Goal: Use online tool/utility: Utilize a website feature to perform a specific function

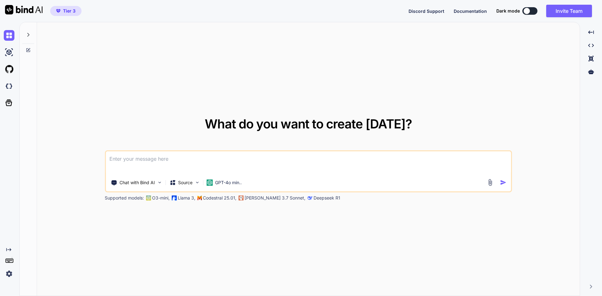
click at [71, 11] on span "Tier 3" at bounding box center [69, 11] width 13 height 6
click at [8, 56] on img at bounding box center [9, 52] width 11 height 11
type textarea "x"
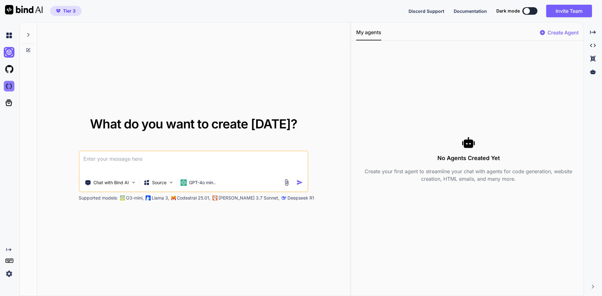
click at [9, 84] on img at bounding box center [9, 86] width 11 height 11
click at [11, 55] on img at bounding box center [9, 52] width 11 height 11
click at [117, 162] on textarea at bounding box center [194, 162] width 228 height 23
type textarea "cosa possiamo creare?"
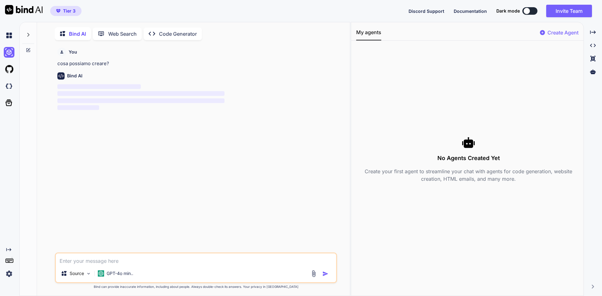
scroll to position [3, 0]
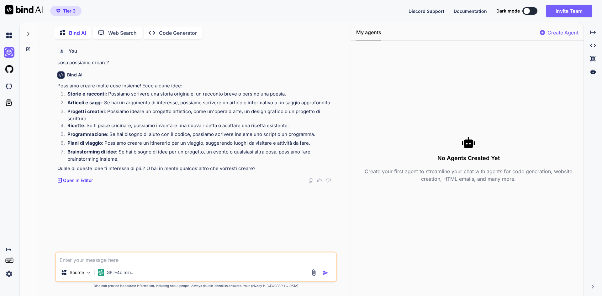
click at [110, 256] on textarea at bounding box center [196, 258] width 280 height 11
type textarea "niente applicazioni?"
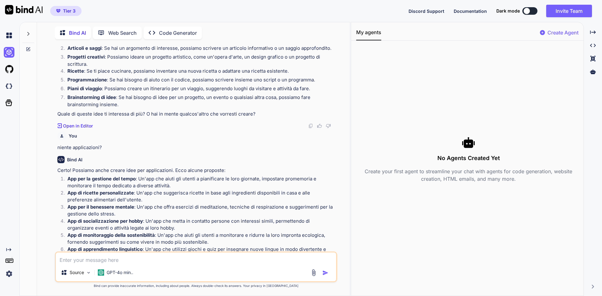
scroll to position [91, 0]
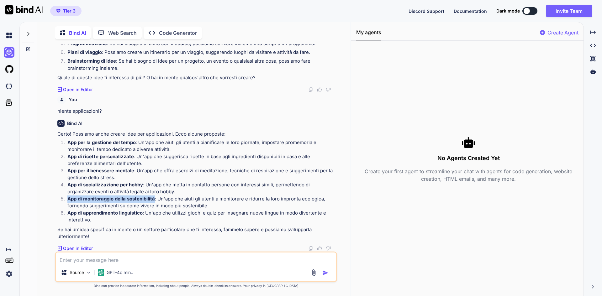
drag, startPoint x: 68, startPoint y: 199, endPoint x: 156, endPoint y: 198, distance: 87.5
click at [156, 198] on p "App di monitoraggio della sostenibilità : Un'app che aiuti gli utenti a monitor…" at bounding box center [201, 203] width 268 height 14
copy strong "App di monitoraggio della sostenibilità"
click at [126, 259] on textarea at bounding box center [196, 258] width 280 height 11
paste textarea "App di monitoraggio della sostenibilità"
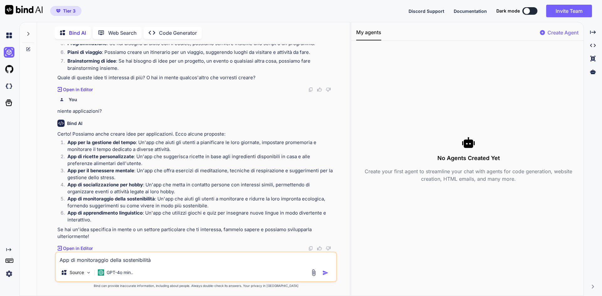
type textarea "App di monitoraggio della sostenibilità"
click at [327, 276] on div at bounding box center [320, 272] width 21 height 7
click at [326, 273] on img "button" at bounding box center [325, 273] width 6 height 6
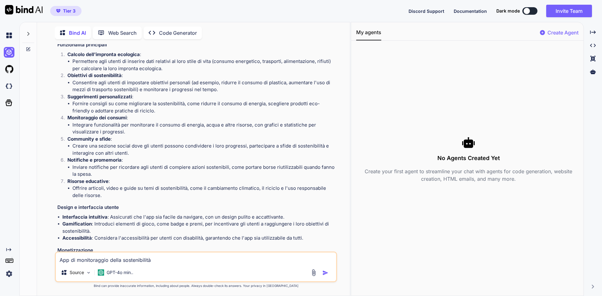
scroll to position [354, 0]
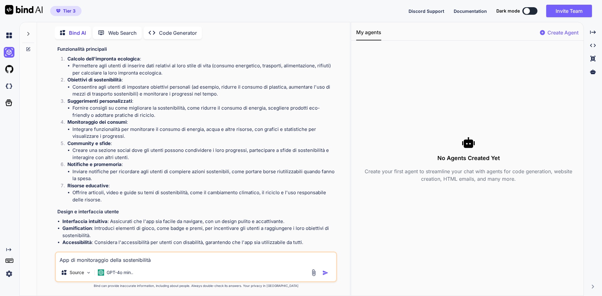
click at [176, 260] on textarea "App di monitoraggio della sostenibilità" at bounding box center [196, 258] width 280 height 11
type textarea "fai tutto tu"
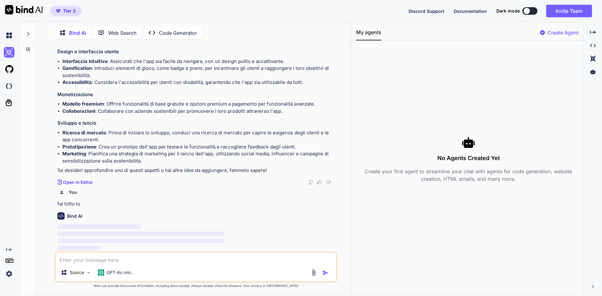
scroll to position [514, 0]
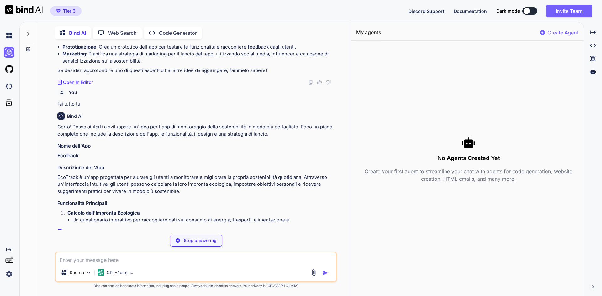
drag, startPoint x: 222, startPoint y: 87, endPoint x: 177, endPoint y: 87, distance: 45.2
click at [177, 87] on div "You fai tutto tu" at bounding box center [196, 97] width 278 height 22
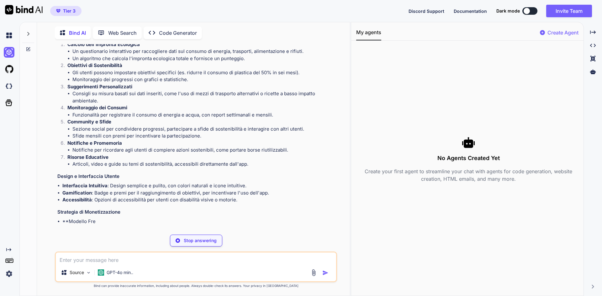
scroll to position [790, 0]
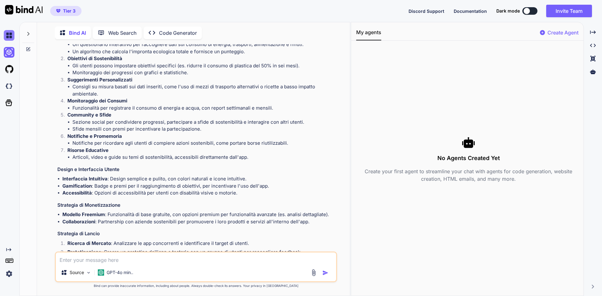
click at [10, 32] on img at bounding box center [9, 35] width 11 height 11
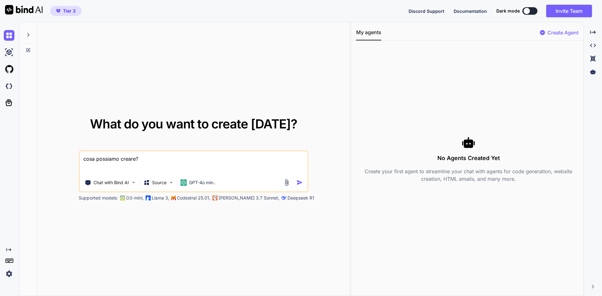
click at [17, 12] on img at bounding box center [24, 9] width 38 height 9
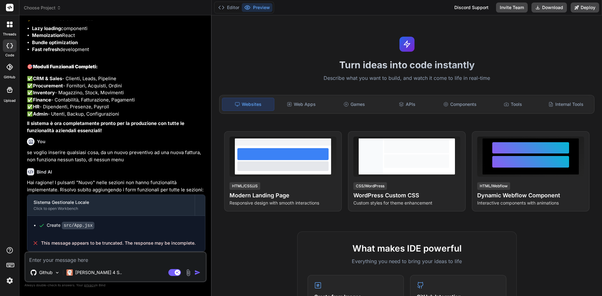
scroll to position [2088, 0]
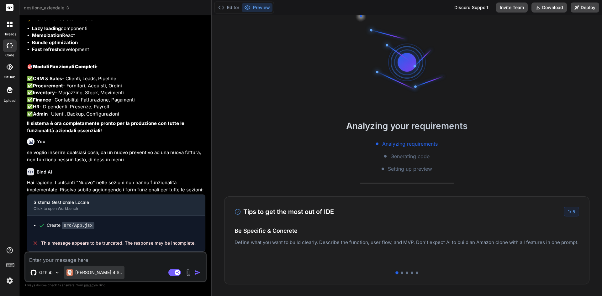
click at [89, 278] on div "[PERSON_NAME] 4 S.." at bounding box center [94, 273] width 61 height 13
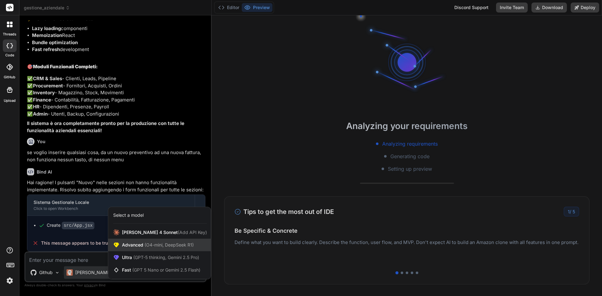
click at [161, 246] on span "(O4-mini, DeepSeek R1)" at bounding box center [168, 244] width 50 height 5
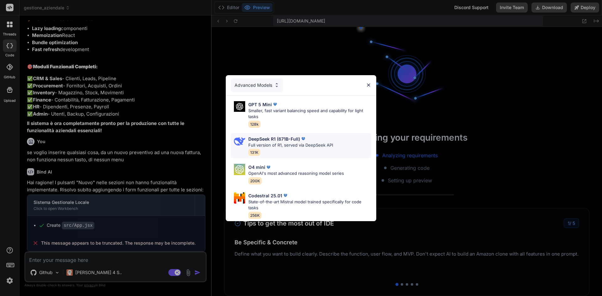
scroll to position [119, 0]
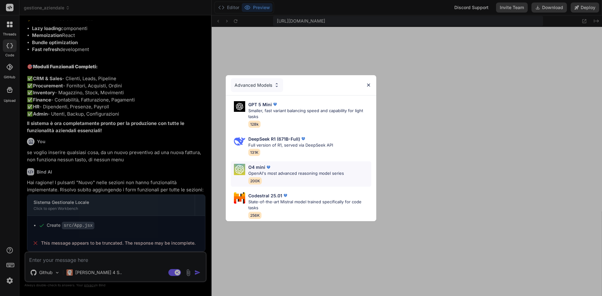
click at [290, 176] on div "O4 mini OpenAI's most advanced reasoning model series 200K" at bounding box center [296, 174] width 96 height 20
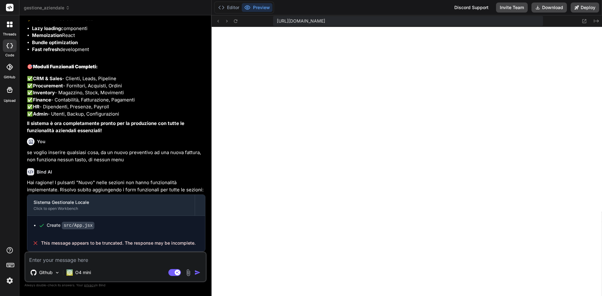
click at [97, 258] on textarea at bounding box center [115, 258] width 180 height 11
click at [49, 274] on p "Github" at bounding box center [45, 273] width 13 height 6
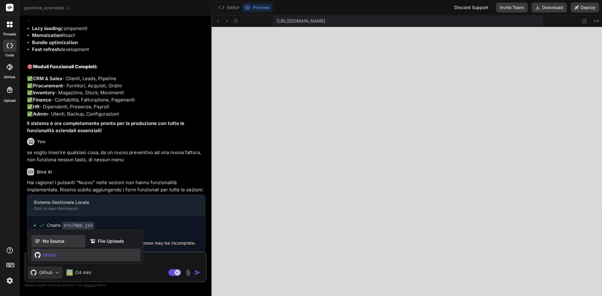
click at [53, 245] on div "No Source" at bounding box center [58, 241] width 54 height 13
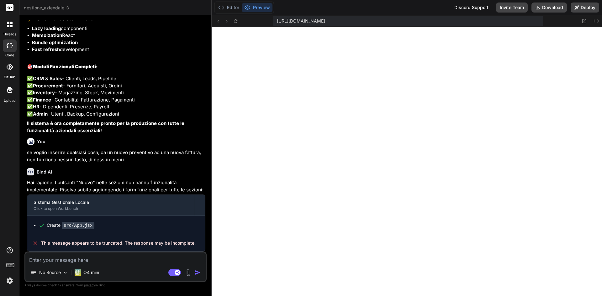
click at [72, 258] on textarea at bounding box center [115, 258] width 180 height 11
click at [236, 8] on button "Editor" at bounding box center [229, 7] width 26 height 9
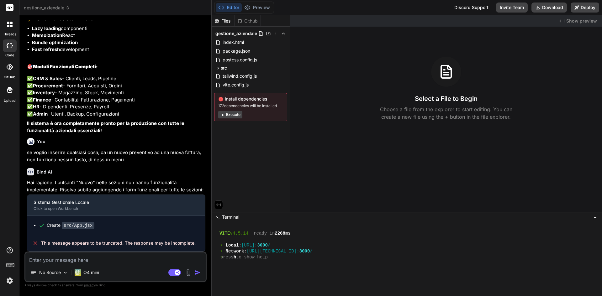
click at [236, 117] on button "Execute" at bounding box center [230, 115] width 24 height 8
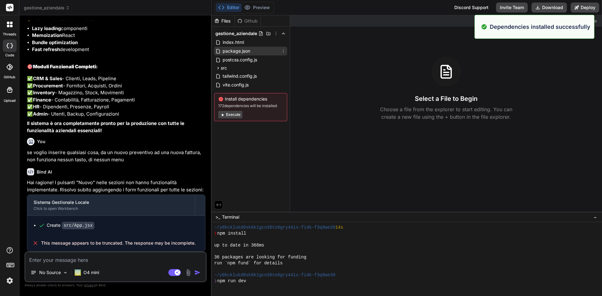
scroll to position [197, 0]
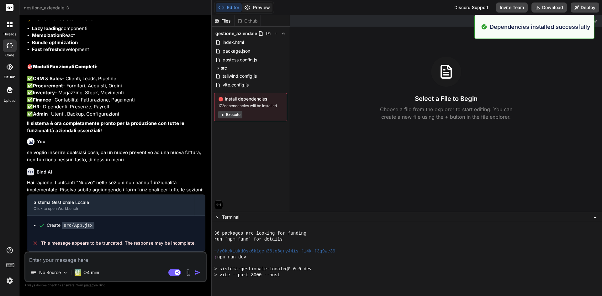
click at [264, 8] on button "Preview" at bounding box center [257, 7] width 31 height 9
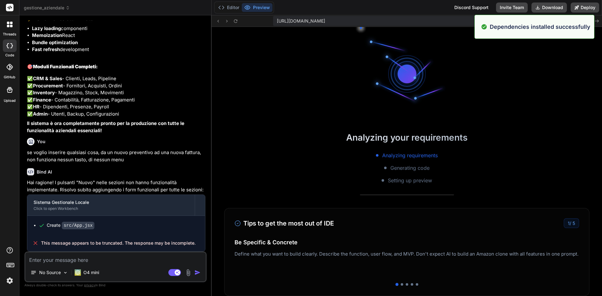
scroll to position [256, 0]
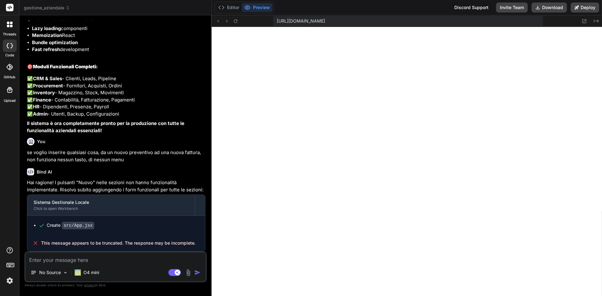
click at [122, 260] on textarea at bounding box center [115, 258] width 180 height 11
click at [123, 240] on span "This message appears to be truncated. The response may be incomplete." at bounding box center [118, 243] width 155 height 6
click at [123, 242] on span "This message appears to be truncated. The response may be incomplete." at bounding box center [118, 243] width 155 height 6
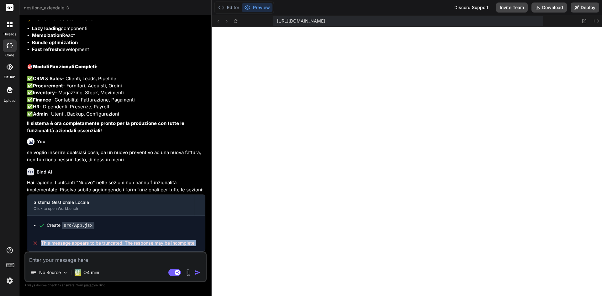
click at [123, 242] on span "This message appears to be truncated. The response may be incomplete." at bounding box center [118, 243] width 155 height 6
copy div "This message appears to be truncated. The response may be incomplete. 🎉 Your Pr…"
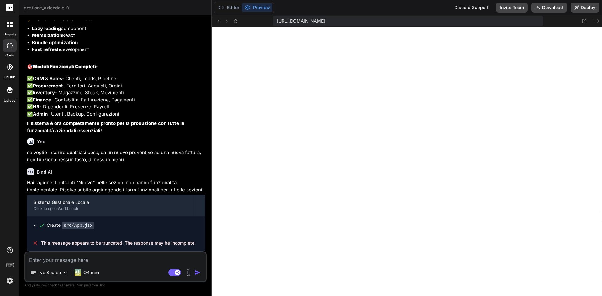
click at [122, 262] on textarea at bounding box center [115, 258] width 180 height 11
type textarea "x"
type textarea "h"
type textarea "x"
type textarea "ho"
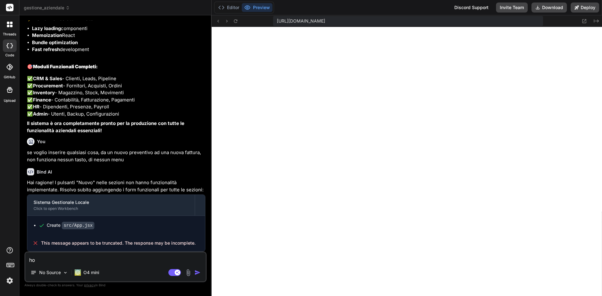
type textarea "x"
type textarea "ho"
type textarea "x"
type textarea "ho r"
type textarea "x"
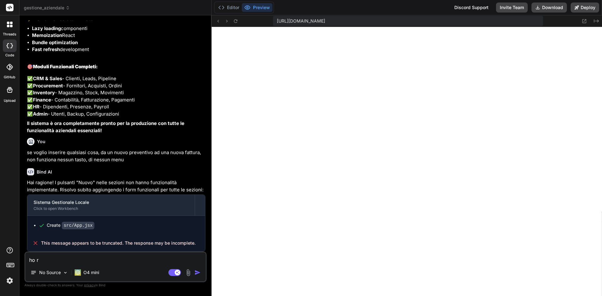
type textarea "ho ri"
type textarea "x"
type textarea "[PERSON_NAME]"
type textarea "x"
type textarea "ho rice"
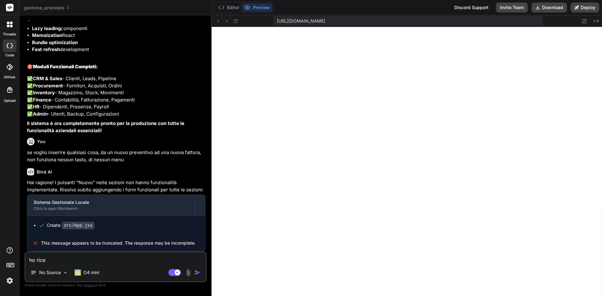
type textarea "x"
type textarea "ho ricev"
type textarea "x"
type textarea "ho ricevu"
type textarea "x"
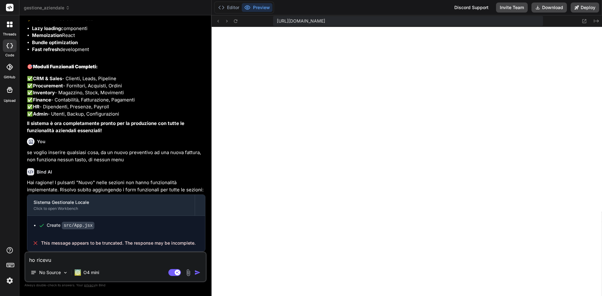
type textarea "ho ricevut"
type textarea "x"
type textarea "ho ricevuto"
type textarea "x"
type textarea "ho ricevuto"
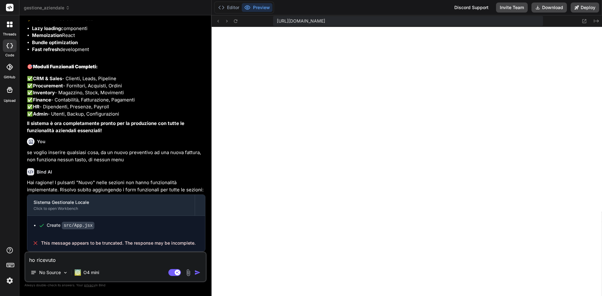
type textarea "x"
type textarea "ho ricevuto q"
type textarea "x"
type textarea "ho ricevuto qu"
type textarea "x"
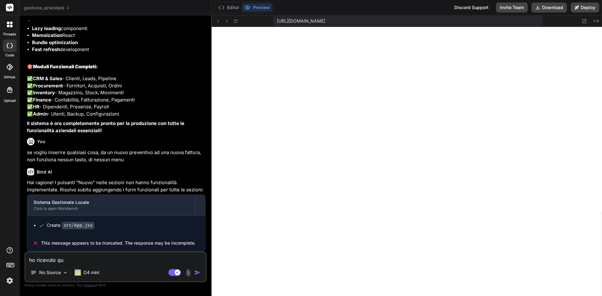
type textarea "ho ricevuto que"
type textarea "x"
type textarea "ho ricevuto ques"
type textarea "x"
type textarea "ho ricevuto quest"
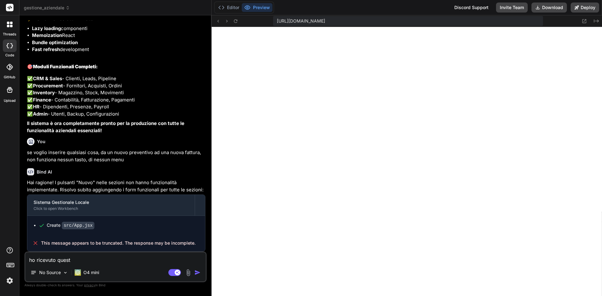
type textarea "x"
type textarea "ho ricevuto questo"
type textarea "x"
type textarea "ho ricevuto questo e"
type textarea "x"
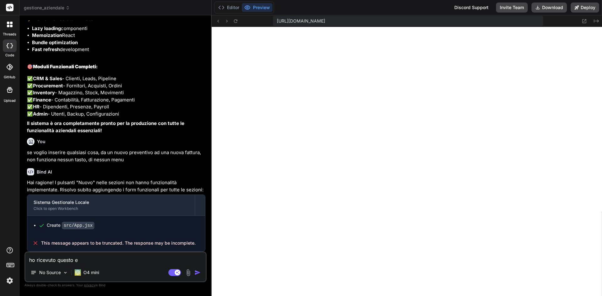
type textarea "ho ricevuto questo er"
type textarea "x"
type textarea "ho ricevuto questo err"
type textarea "x"
type textarea "ho ricevuto questo erro"
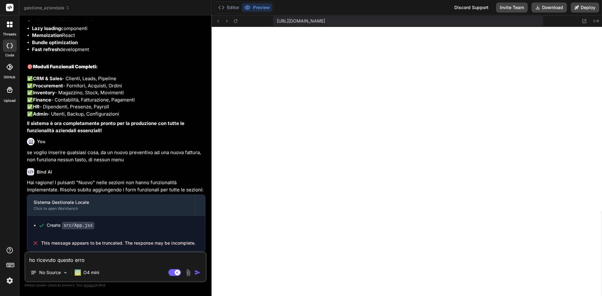
type textarea "x"
type textarea "ho ricevuto questo error"
type textarea "x"
type textarea "ho ricevuto questo errore"
type textarea "x"
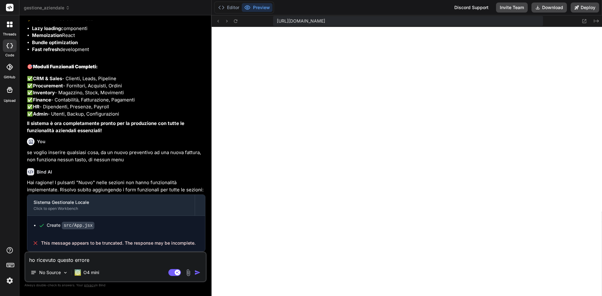
type textarea "ho ricevuto questo errore"
type textarea "x"
type textarea "ho ricevuto questo errore :"
type textarea "x"
type textarea "ho ricevuto questo errore :"
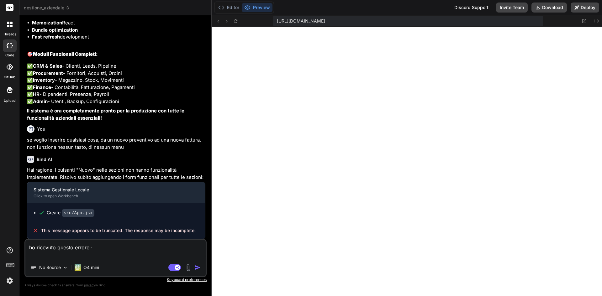
paste textarea "This message appears to be truncated. The response may be incomplete."
type textarea "x"
type textarea "ho ricevuto questo errore : This message appears to be truncated. The response …"
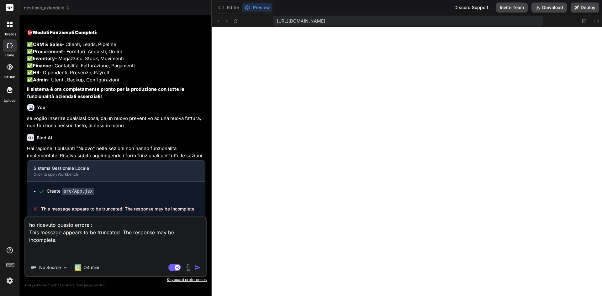
type textarea "x"
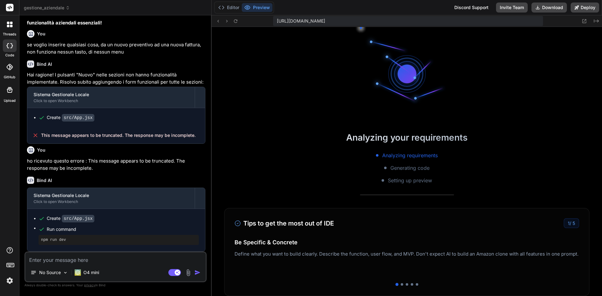
scroll to position [584, 0]
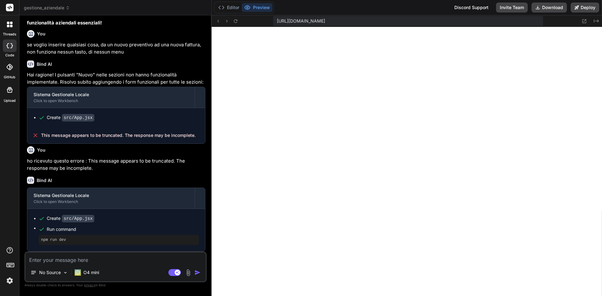
click at [133, 255] on textarea at bounding box center [115, 258] width 180 height 11
type textarea "x"
type textarea "e"
type textarea "x"
type textarea "er"
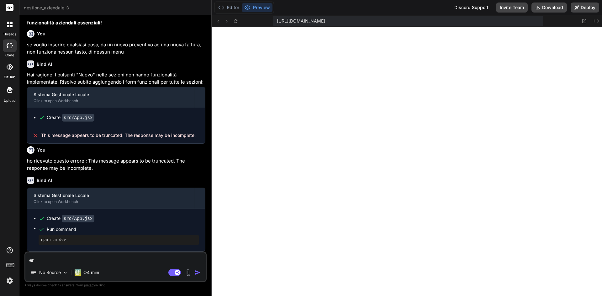
type textarea "x"
type textarea "err"
type textarea "x"
type textarea "erro"
type textarea "x"
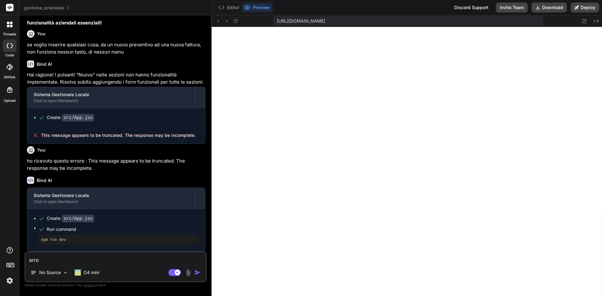
type textarea "error"
type textarea "x"
type textarea "errore"
type textarea "x"
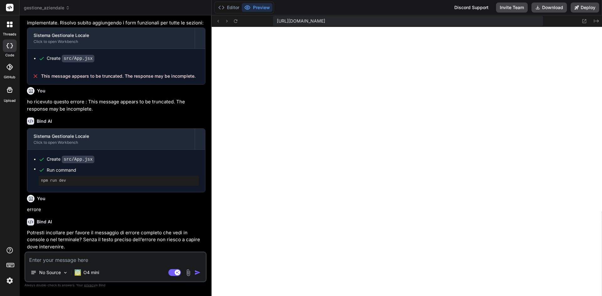
scroll to position [2255, 0]
click at [102, 258] on textarea at bounding box center [115, 258] width 180 height 11
paste textarea "[plugin:vite:react-babel] /home/y0kcklukd0sk6k1gcn36to6gry44is-fi4k-f3q9we39/sr…"
type textarea "x"
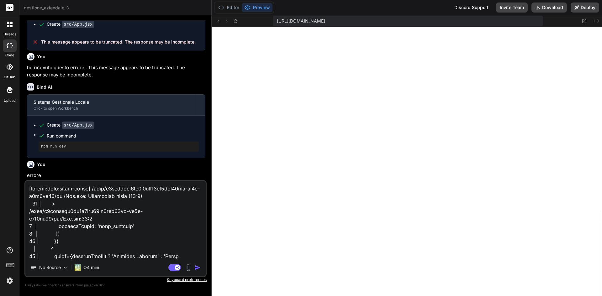
scroll to position [2261, 0]
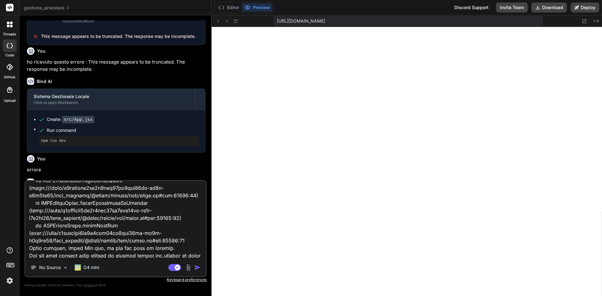
type textarea "[plugin:vite:react-babel] /home/y0kcklukd0sk6k1gcn36to6gry44is-fi4k-f3q9we39/sr…"
click at [196, 269] on img "button" at bounding box center [197, 268] width 6 height 6
type textarea "x"
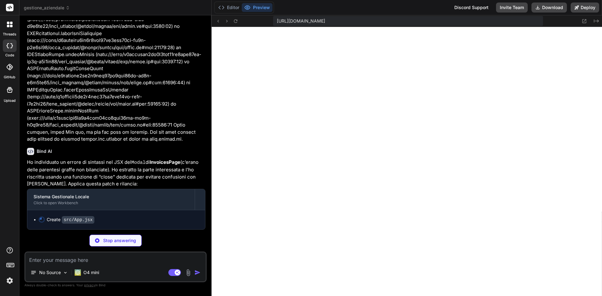
scroll to position [2603, 0]
type textarea "x"
type textarea "</Modal> </div> ) } // [continua con il resto del file come prima] export defau…"
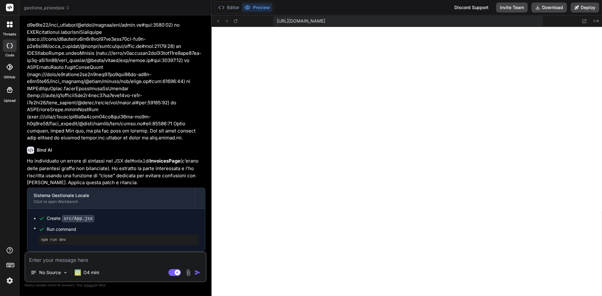
scroll to position [2604, 0]
click at [229, 7] on button "Editor" at bounding box center [229, 7] width 26 height 9
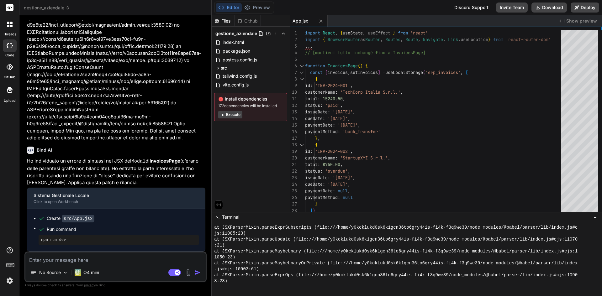
click at [237, 115] on button "Execute" at bounding box center [230, 115] width 24 height 8
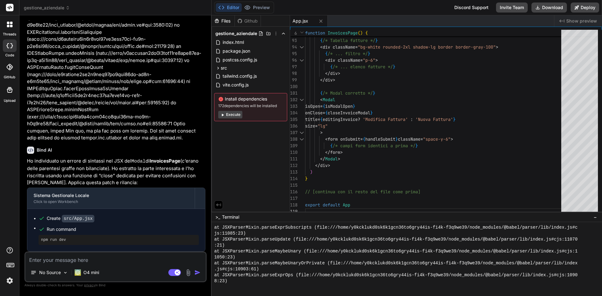
click at [237, 116] on button "Execute" at bounding box center [230, 115] width 24 height 8
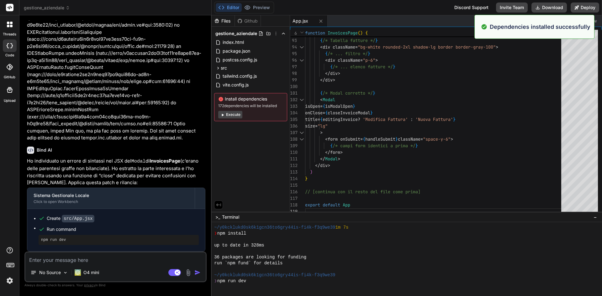
scroll to position [1424, 0]
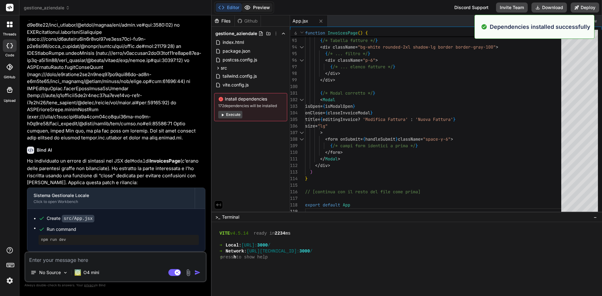
click at [262, 6] on button "Preview" at bounding box center [257, 7] width 31 height 9
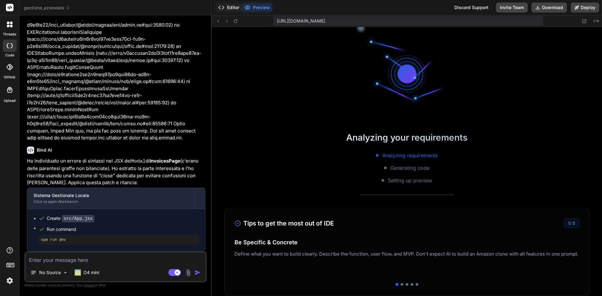
scroll to position [1716, 0]
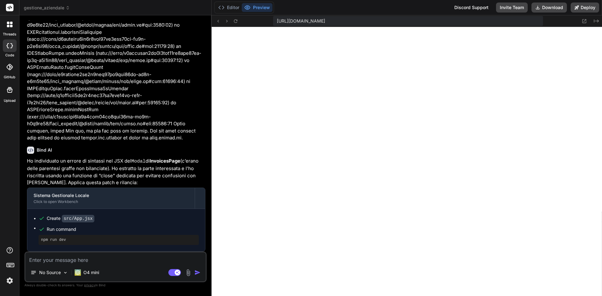
click at [116, 261] on textarea at bounding box center [115, 258] width 180 height 11
paste textarea "[loremi:dolo:sitam-conse] /adip/e4seddoei0te7i6utl56et3dol76ma-al9e-a6m2ve06/qu…"
type textarea "x"
type textarea "[loremi:dolo:sitam-conse] /adip/e4seddoei0te7i6utl56et3dol76ma-al9e-a6m2ve06/qu…"
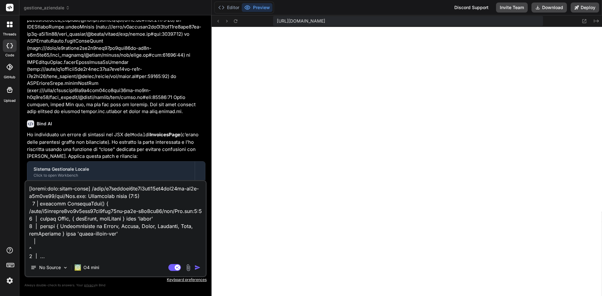
scroll to position [249, 0]
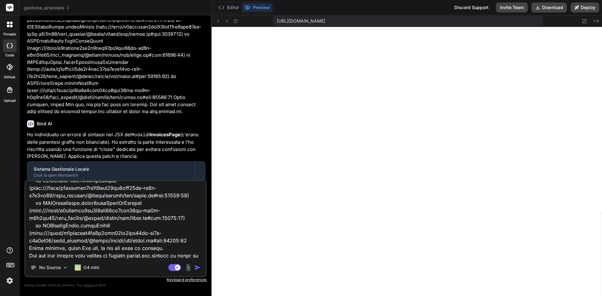
type textarea "x"
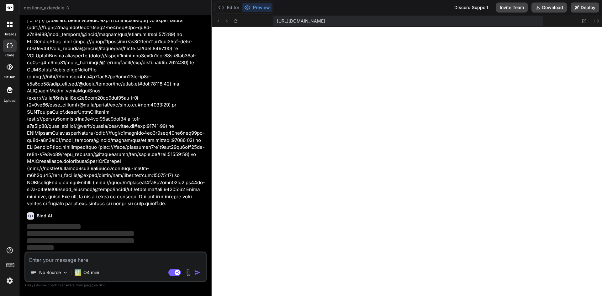
scroll to position [2895, 0]
click at [237, 8] on button "Editor" at bounding box center [229, 7] width 26 height 9
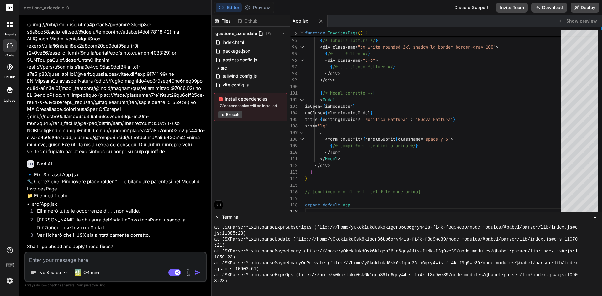
scroll to position [2960, 0]
click at [130, 261] on textarea at bounding box center [115, 258] width 180 height 11
type textarea "x"
type textarea "f"
type textarea "x"
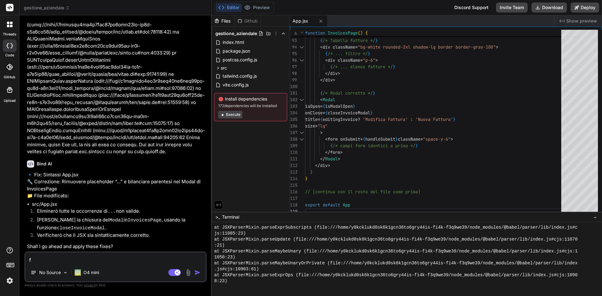
type textarea "fi"
type textarea "x"
type textarea "fix"
type textarea "x"
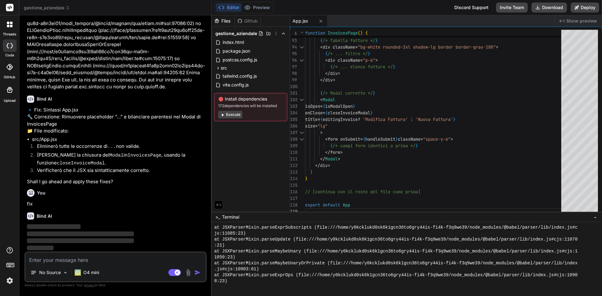
scroll to position [3025, 0]
click at [234, 8] on button "Editor" at bounding box center [229, 7] width 26 height 9
click at [258, 9] on button "Preview" at bounding box center [257, 7] width 31 height 9
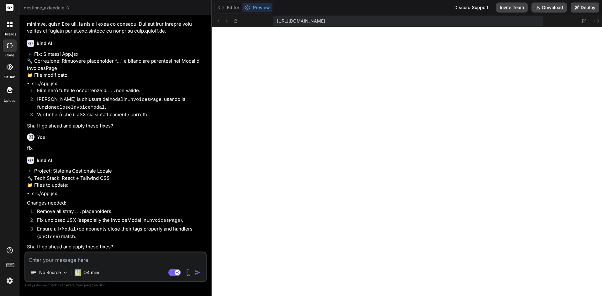
scroll to position [3093, 0]
click at [132, 262] on textarea at bounding box center [115, 258] width 180 height 11
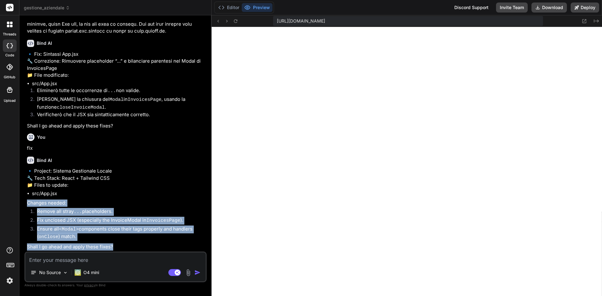
drag, startPoint x: 118, startPoint y: 247, endPoint x: 26, endPoint y: 204, distance: 101.7
click at [26, 204] on div "You riprendi le sezioni dal git e anche la loro funzionalità, ovviamente non co…" at bounding box center [116, 135] width 181 height 231
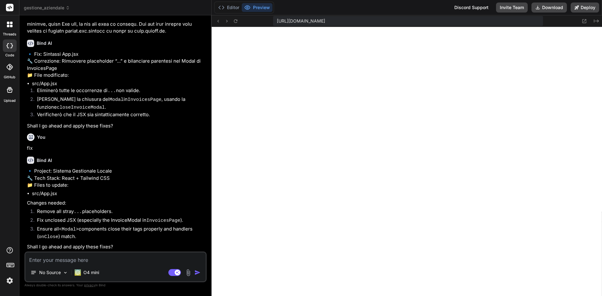
click at [155, 258] on textarea at bounding box center [115, 258] width 180 height 11
type textarea "x"
type textarea "p"
type textarea "x"
type textarea "pr"
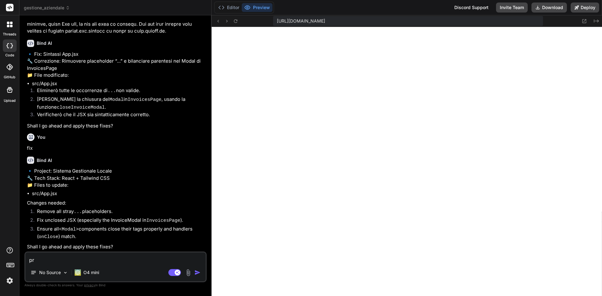
type textarea "x"
type textarea "pro"
type textarea "x"
type textarea "proc"
type textarea "x"
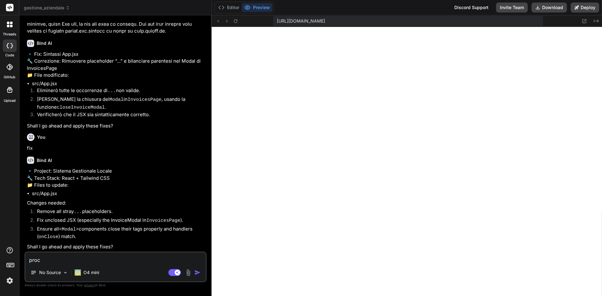
type textarea "proce"
type textarea "x"
type textarea "proced"
type textarea "x"
type textarea "procedi"
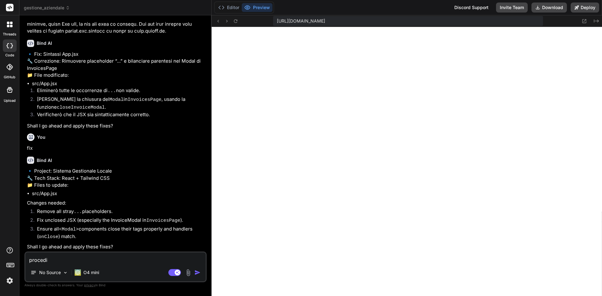
type textarea "x"
type textarea "procedi"
type textarea "x"
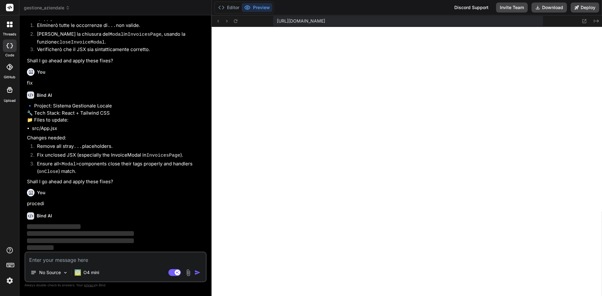
scroll to position [3158, 0]
click at [229, 7] on button "Editor" at bounding box center [229, 7] width 26 height 9
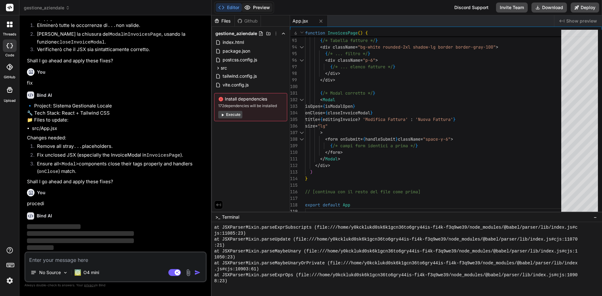
click at [253, 7] on button "Preview" at bounding box center [257, 7] width 31 height 9
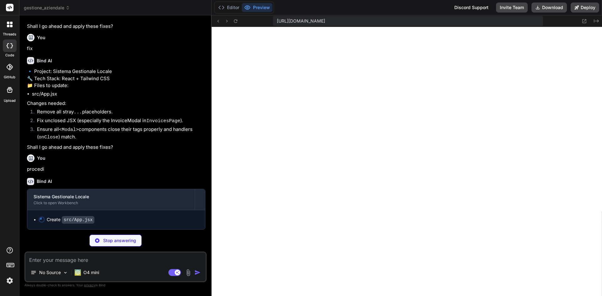
scroll to position [3193, 0]
type textarea "x"
type textarea "} export default App"
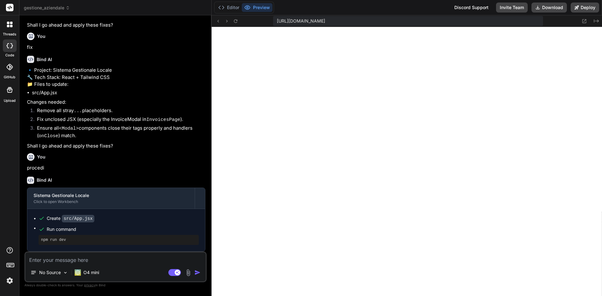
scroll to position [3194, 0]
click at [239, 8] on button "Editor" at bounding box center [229, 7] width 26 height 9
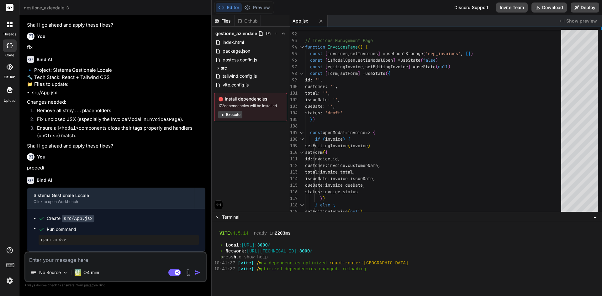
click at [237, 114] on button "Execute" at bounding box center [230, 115] width 24 height 8
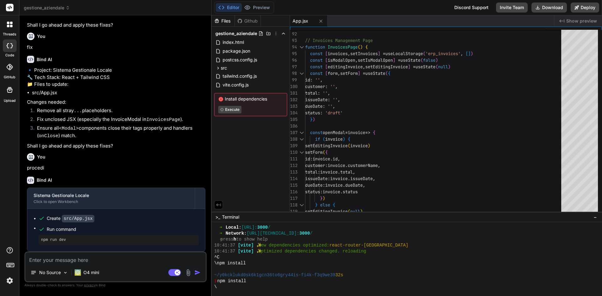
scroll to position [1889, 0]
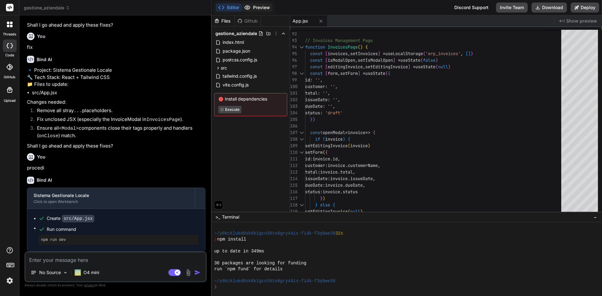
click at [263, 7] on button "Preview" at bounding box center [257, 7] width 31 height 9
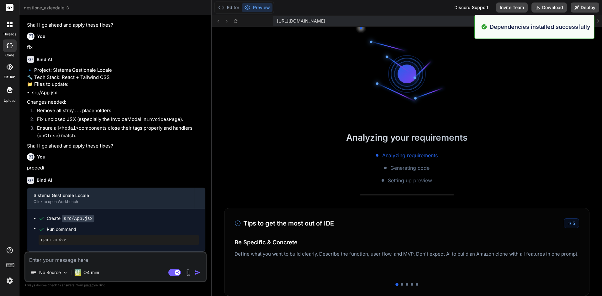
scroll to position [1978, 0]
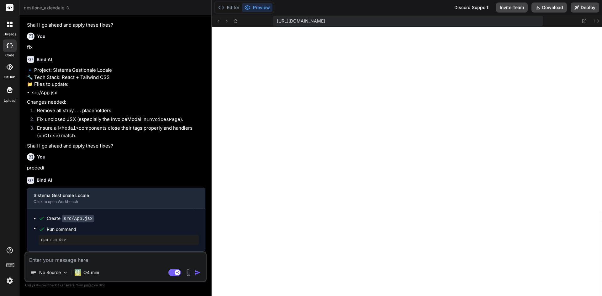
click at [12, 24] on icon at bounding box center [11, 23] width 3 height 3
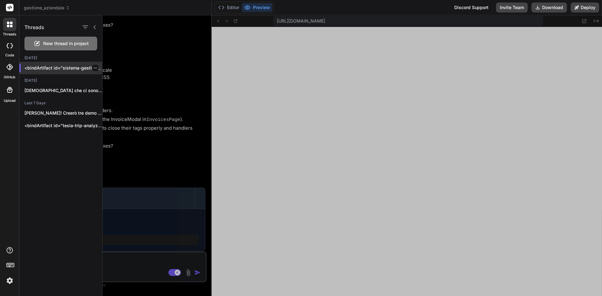
click at [55, 67] on p "<bindArtifact id="sistema-gestionale-loc..." at bounding box center [63, 68] width 78 height 6
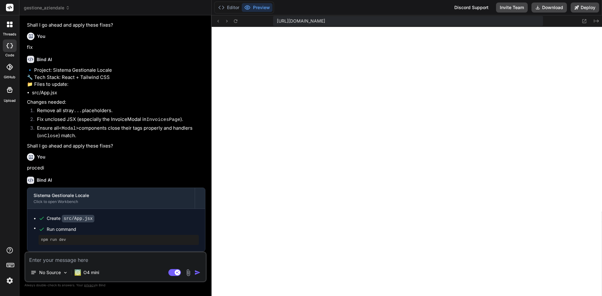
click at [4, 25] on div at bounding box center [9, 24] width 13 height 13
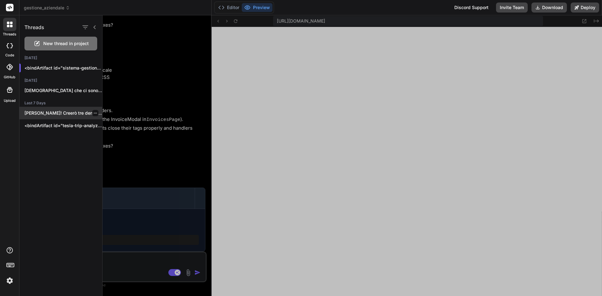
click at [62, 117] on div "[PERSON_NAME]! Creerò tre demo complete per tutti..." at bounding box center [60, 113] width 83 height 13
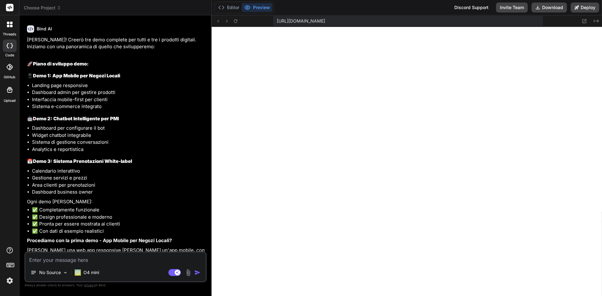
scroll to position [1047, 0]
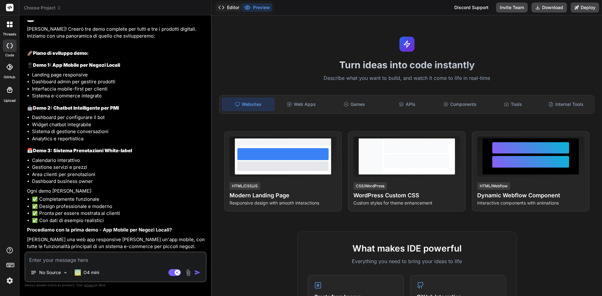
click at [225, 9] on button "Editor" at bounding box center [229, 7] width 26 height 9
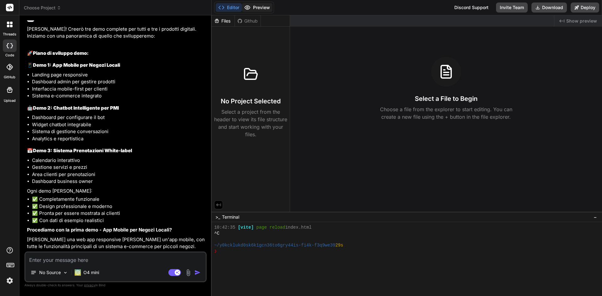
click at [259, 8] on button "Preview" at bounding box center [257, 7] width 31 height 9
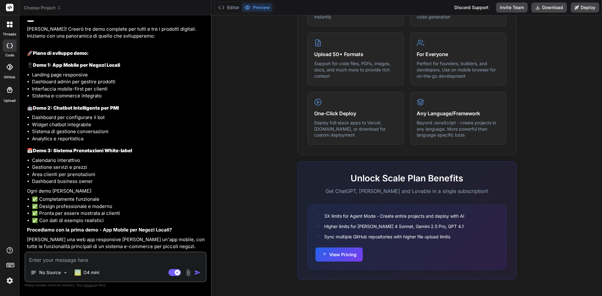
click at [70, 259] on textarea at bounding box center [115, 258] width 180 height 11
click at [96, 256] on textarea at bounding box center [115, 258] width 180 height 11
type textarea "x"
type textarea "p"
type textarea "x"
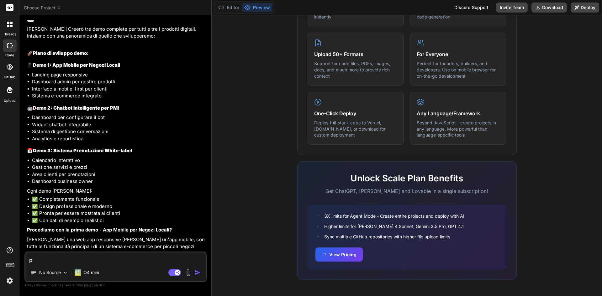
type textarea "pr"
type textarea "x"
type textarea "pro"
type textarea "x"
type textarea "proc"
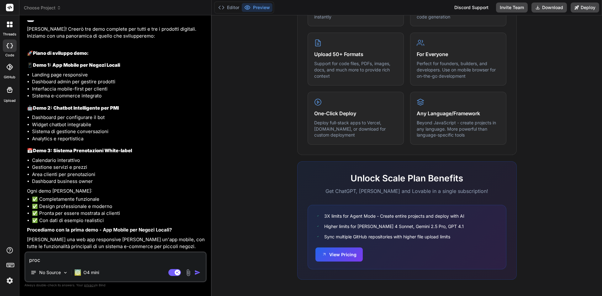
type textarea "x"
type textarea "proce"
type textarea "x"
type textarea "proced"
type textarea "x"
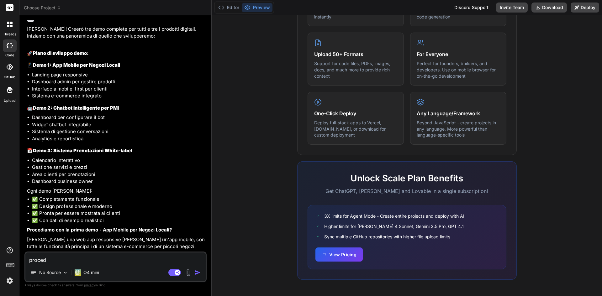
type textarea "procedi"
type textarea "x"
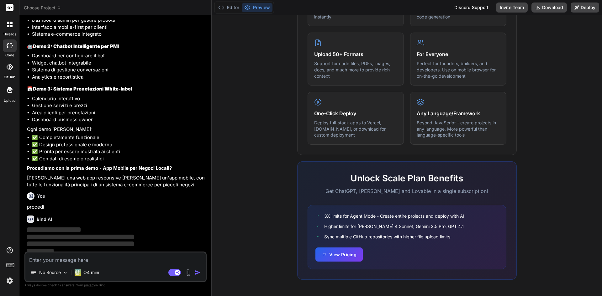
scroll to position [1112, 0]
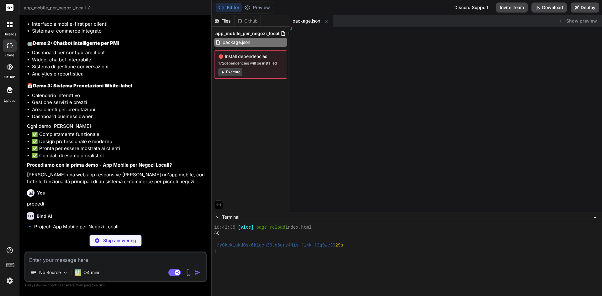
type textarea "x"
type textarea "ct()] })"
type textarea "x"
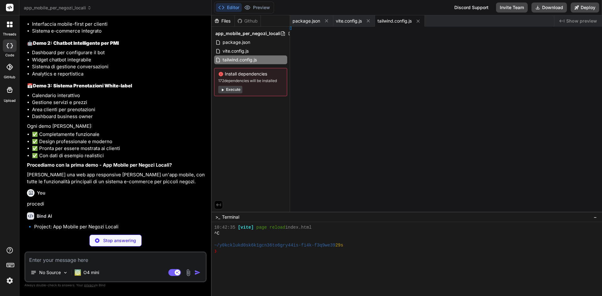
type textarea "x"
type textarea "} }"
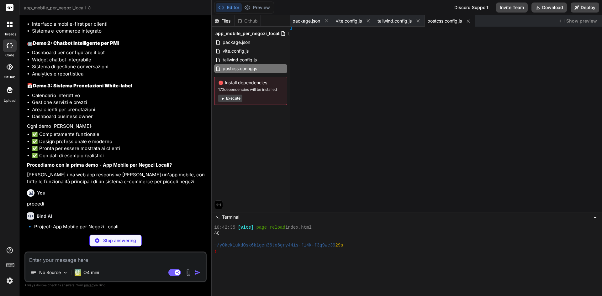
type textarea "x"
type textarea "ml>"
type textarea "x"
type textarea ")"
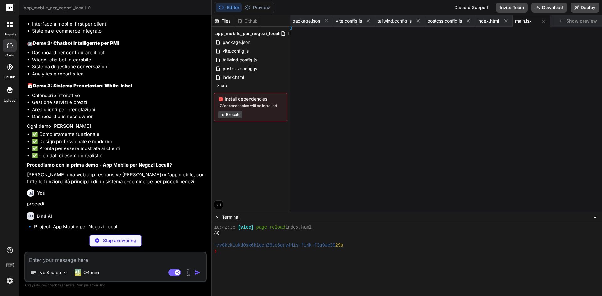
type textarea "x"
type textarea "ities;"
type textarea "x"
type textarea "<ProductList onAdd={addToCart} /> </main> {isCartOpen && ( <Cart items={cartIte…"
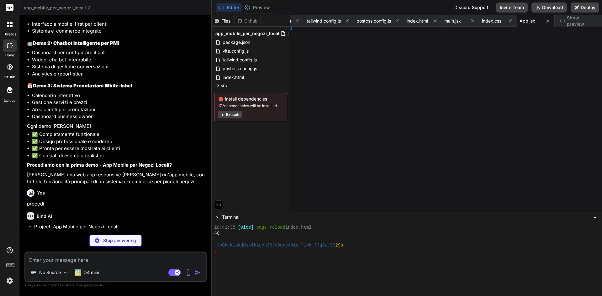
type textarea "x"
type textarea "</div> ) }"
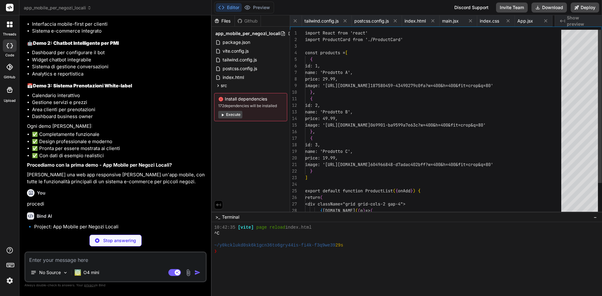
scroll to position [0, 119]
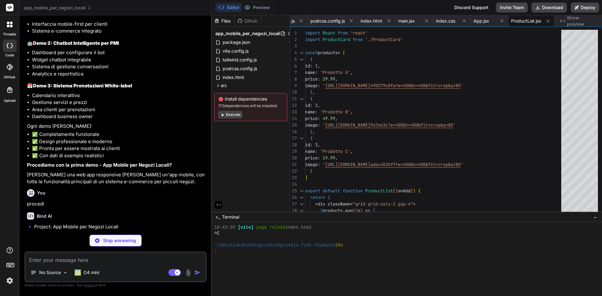
type textarea "x"
type textarea "onClick={() => onAdd(product)} className="mt-2 w-full bg-blue-600 text-white py…"
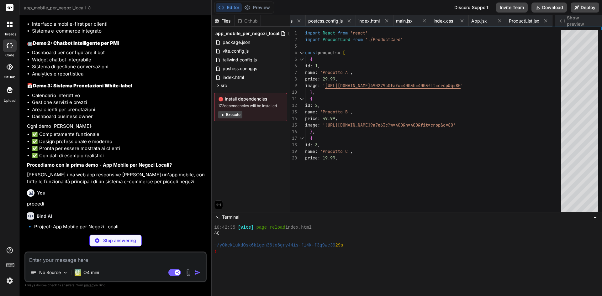
type textarea "x"
type textarea "</button> </div> </div> </div> ) }"
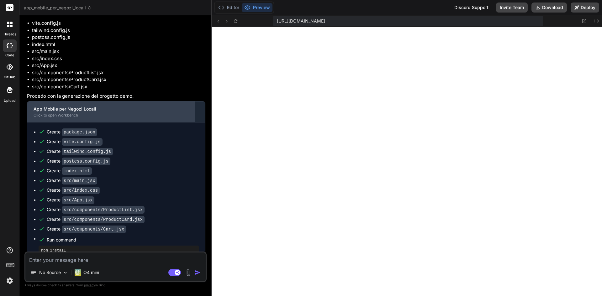
scroll to position [1393, 0]
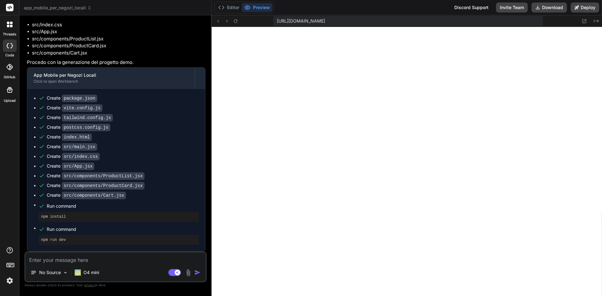
click at [174, 260] on textarea at bounding box center [115, 258] width 180 height 11
type textarea "x"
type textarea "m"
type textarea "x"
type textarea "mi"
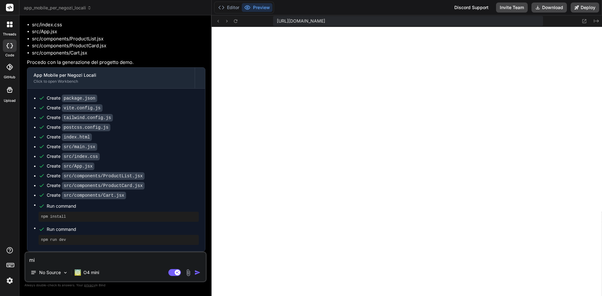
type textarea "x"
type textarea "mi"
type textarea "x"
type textarea "mi s"
type textarea "x"
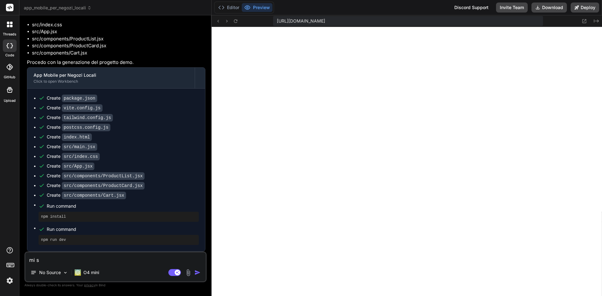
type textarea "mi se"
type textarea "x"
type textarea "mi sem"
type textarea "x"
type textarea "mi semb"
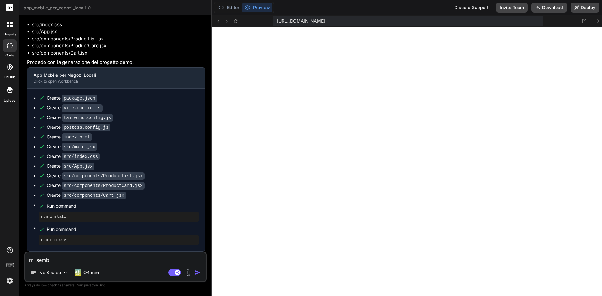
type textarea "x"
type textarea "mi sembr"
type textarea "x"
type textarea "mi sembra"
type textarea "x"
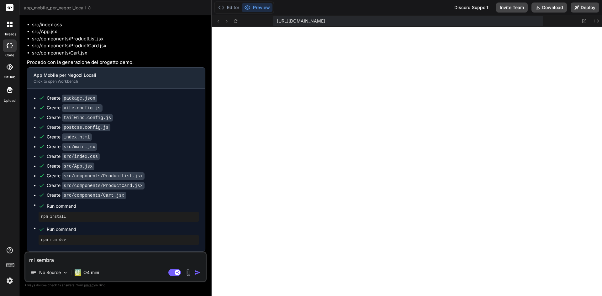
type textarea "mi sembra"
type textarea "x"
type textarea "mi sembra m"
type textarea "x"
type textarea "mi sembra mo"
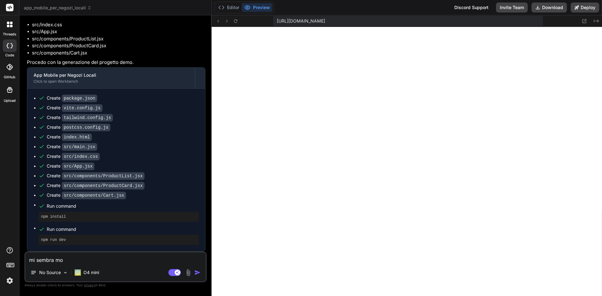
type textarea "x"
type textarea "mi sembra mol"
type textarea "x"
type textarea "mi sembra molt"
type textarea "x"
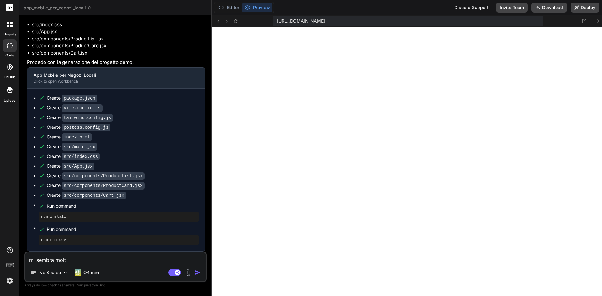
type textarea "mi sembra molto"
type textarea "x"
type textarea "mi sembra molto"
type textarea "x"
type textarea "mi sembra molto s"
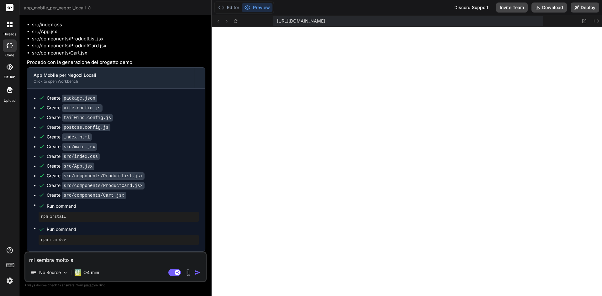
type textarea "x"
type textarea "mi sembra molto sc"
type textarea "x"
type textarea "mi sembra molto sca"
type textarea "x"
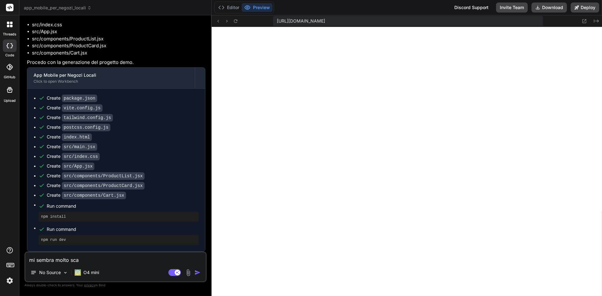
type textarea "mi sembra molto scar"
type textarea "x"
type textarea "mi sembra molto scarn"
type textarea "x"
type textarea "mi sembra molto scarna"
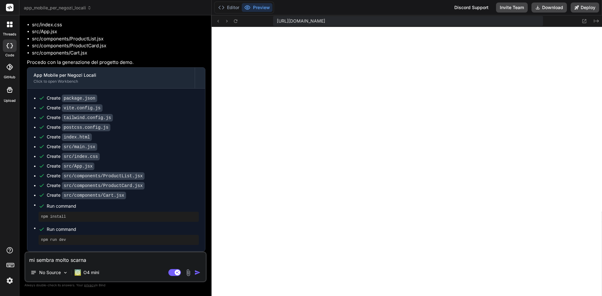
type textarea "x"
type textarea "mi sembra molto scarna"
type textarea "x"
type textarea "mi sembra molto scarna e"
type textarea "x"
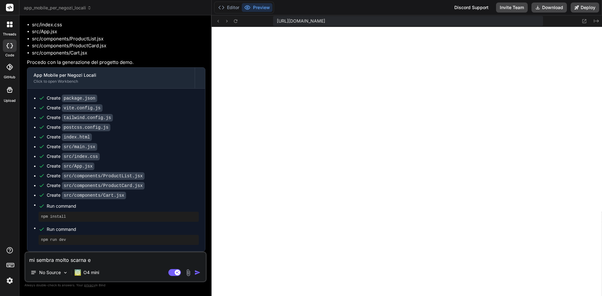
type textarea "mi sembra molto scarna e"
type textarea "x"
type textarea "mi sembra molto [PERSON_NAME]"
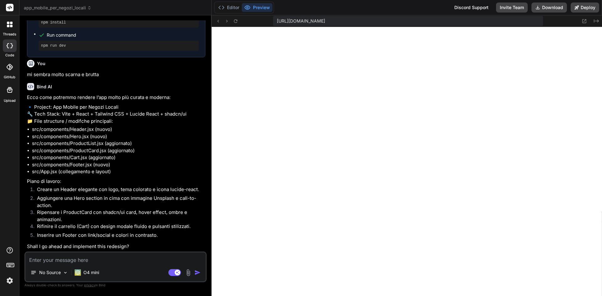
scroll to position [1601, 0]
click at [76, 260] on textarea at bounding box center [115, 258] width 180 height 11
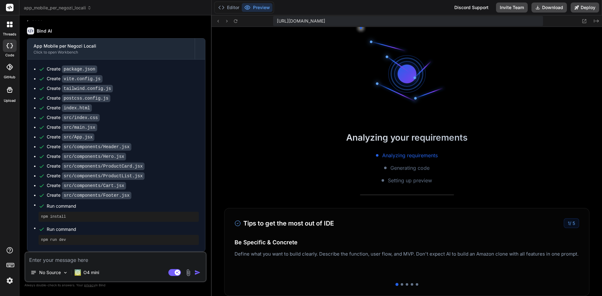
scroll to position [2580, 0]
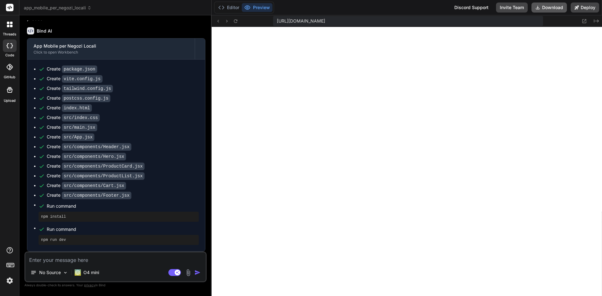
click at [555, 12] on button "Download" at bounding box center [549, 8] width 35 height 10
click at [585, 20] on icon at bounding box center [585, 21] width 4 height 4
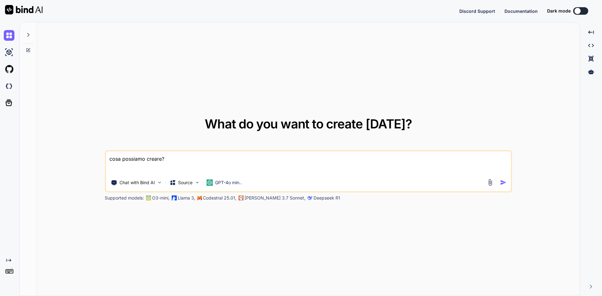
type textarea "x"
